Goal: Task Accomplishment & Management: Complete application form

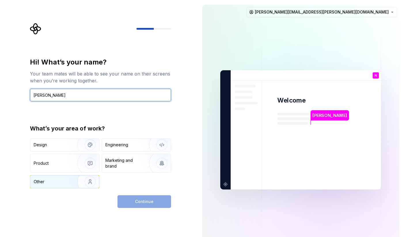
type input "[PERSON_NAME]"
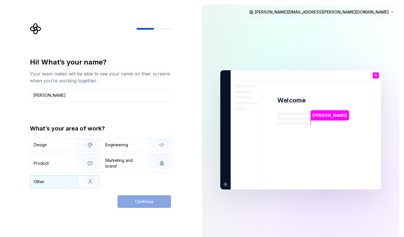
click at [83, 182] on img "button" at bounding box center [86, 181] width 37 height 39
click at [152, 207] on button "Continue" at bounding box center [143, 201] width 53 height 13
